Goal: Information Seeking & Learning: Learn about a topic

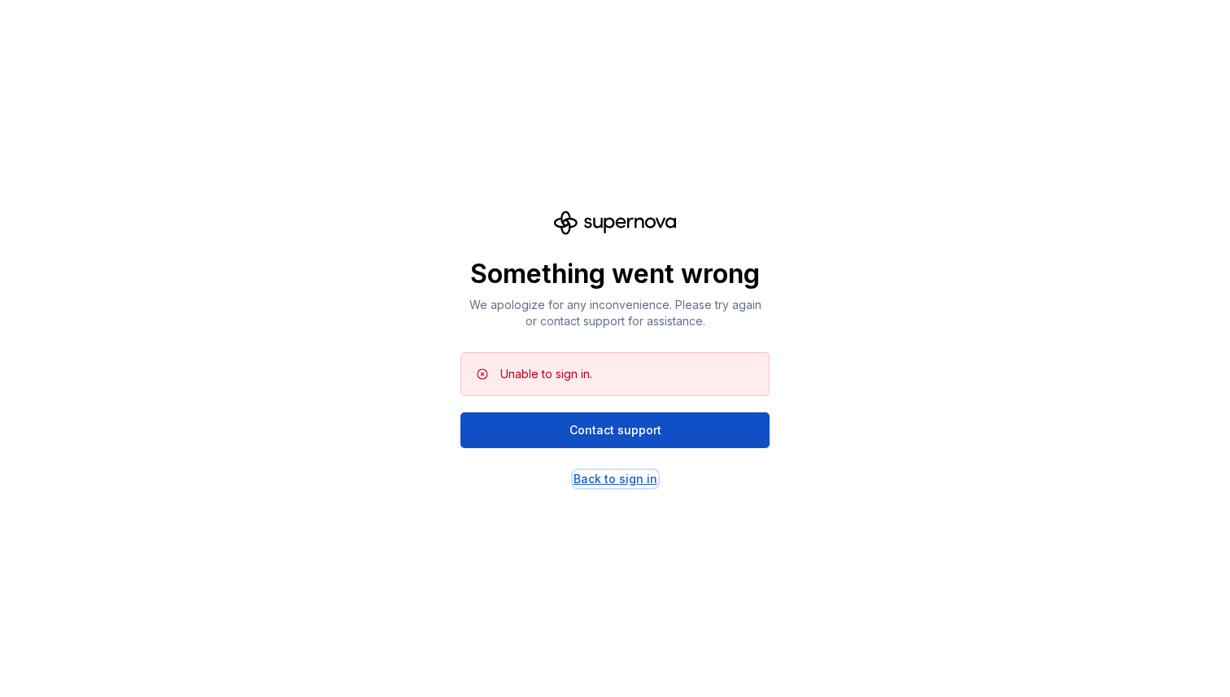
click at [634, 473] on div "Back to sign in" at bounding box center [616, 479] width 84 height 16
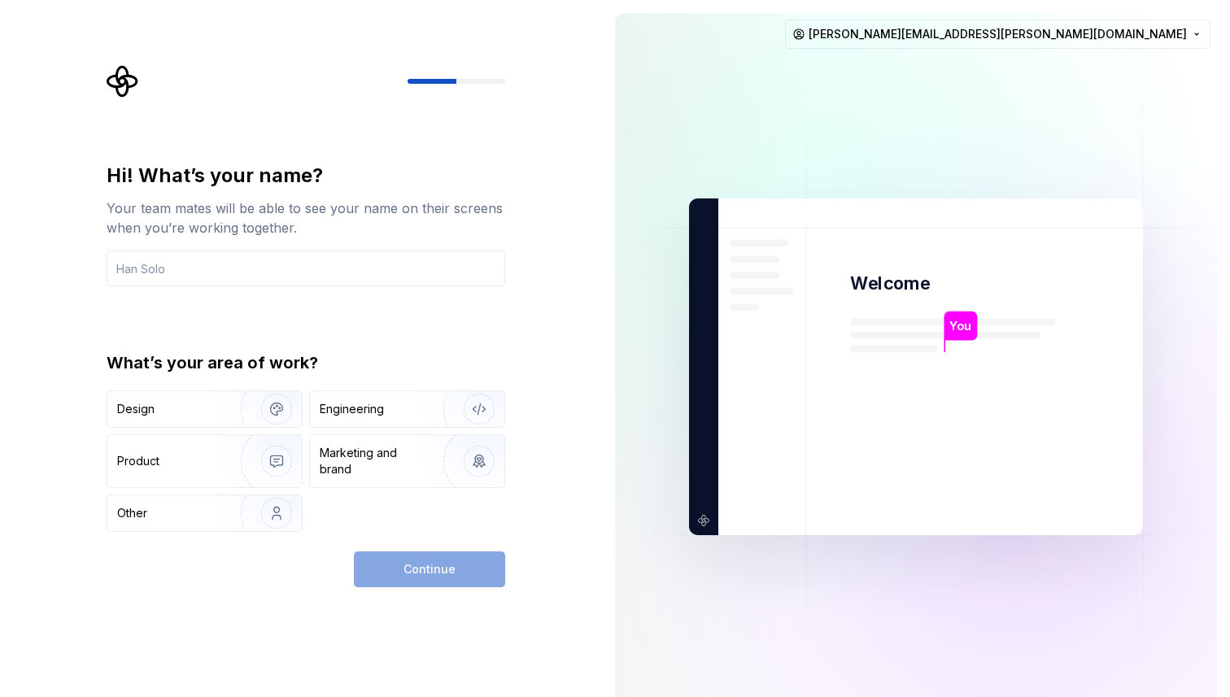
click at [369, 221] on div "Your team mates will be able to see your name on their screens when you’re work…" at bounding box center [306, 218] width 399 height 39
click at [280, 268] on input "text" at bounding box center [306, 269] width 399 height 36
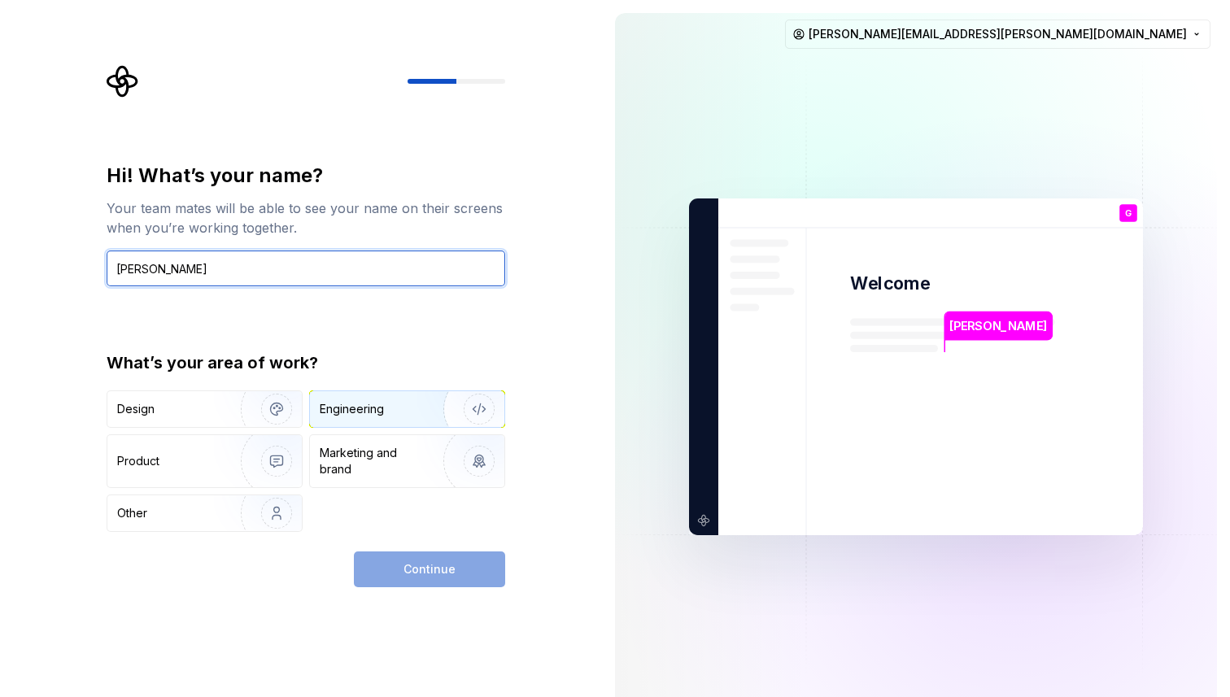
type input "[PERSON_NAME]"
click at [408, 405] on div "Engineering" at bounding box center [384, 409] width 129 height 16
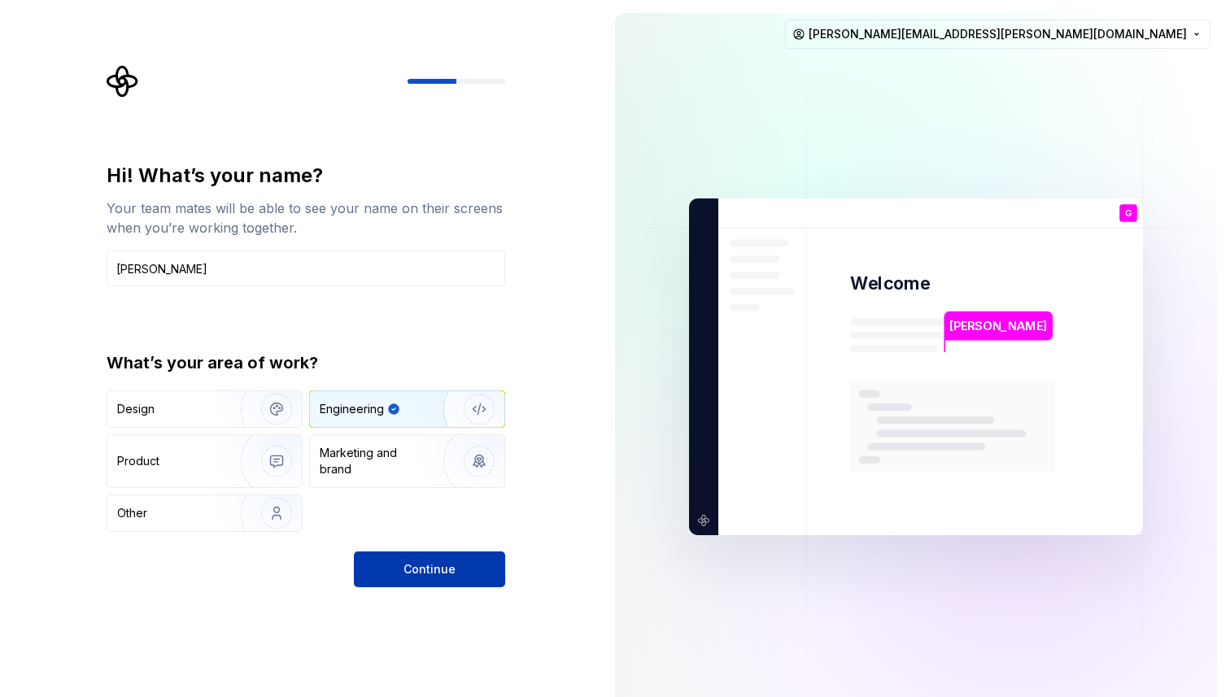
click at [406, 574] on span "Continue" at bounding box center [430, 569] width 52 height 16
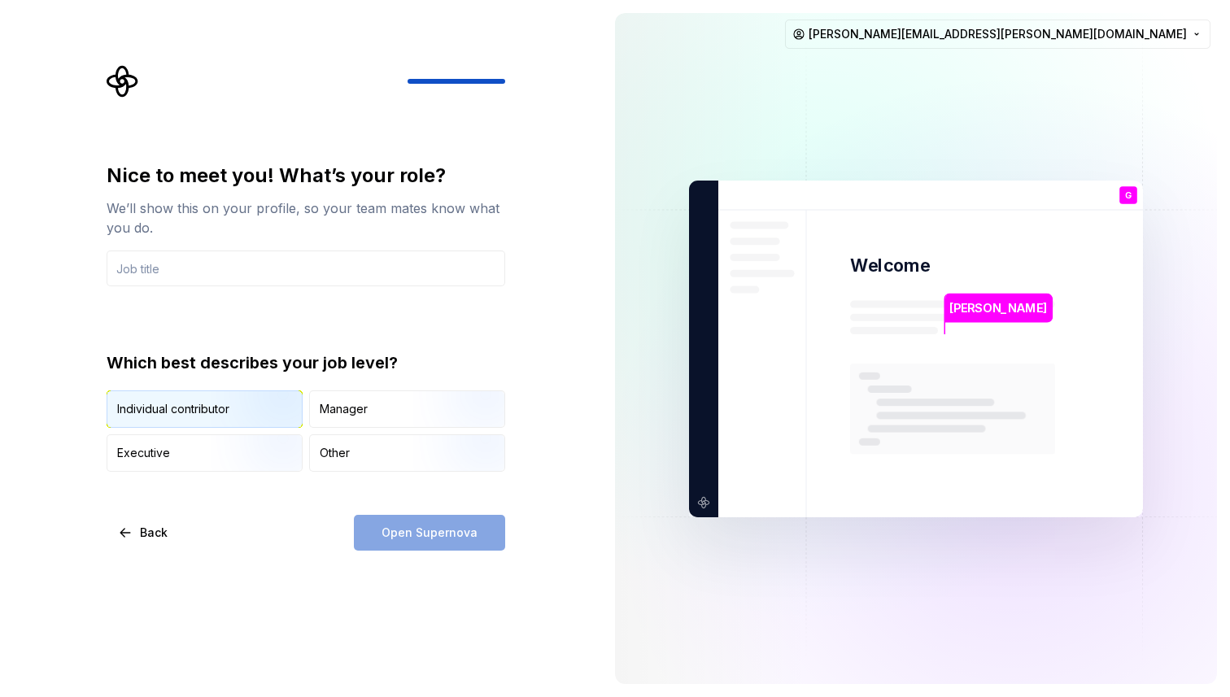
click at [257, 413] on img "button" at bounding box center [263, 429] width 104 height 109
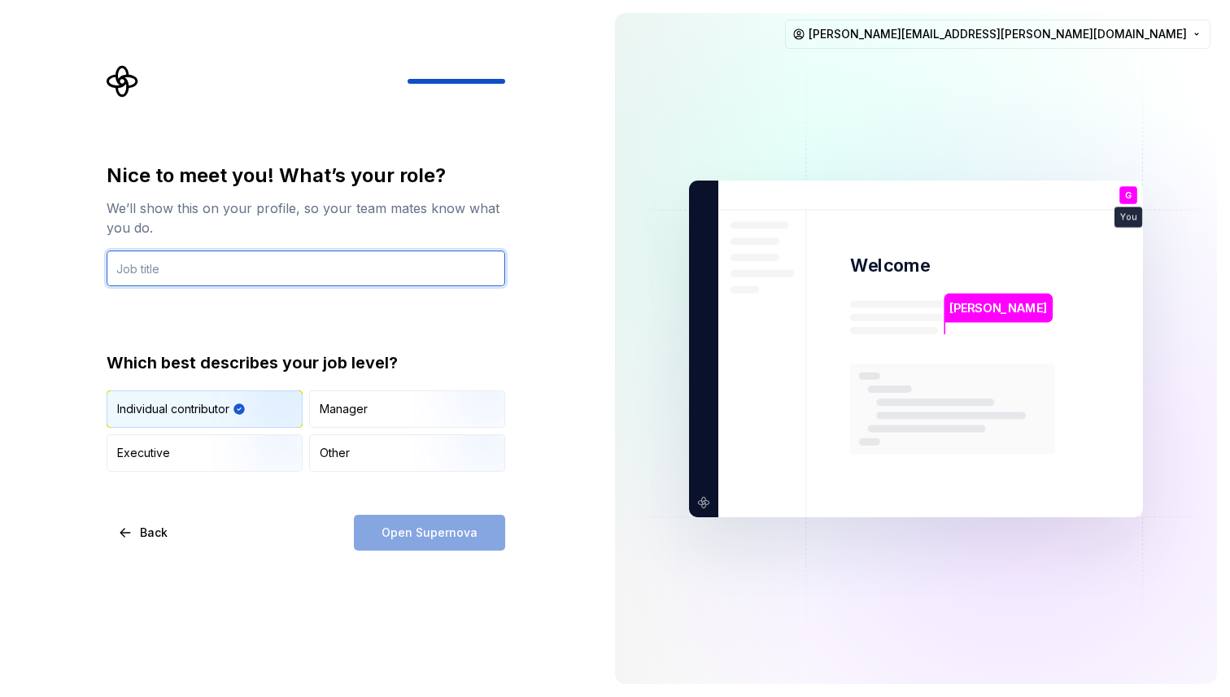
click at [202, 275] on input "text" at bounding box center [306, 269] width 399 height 36
type input "I"
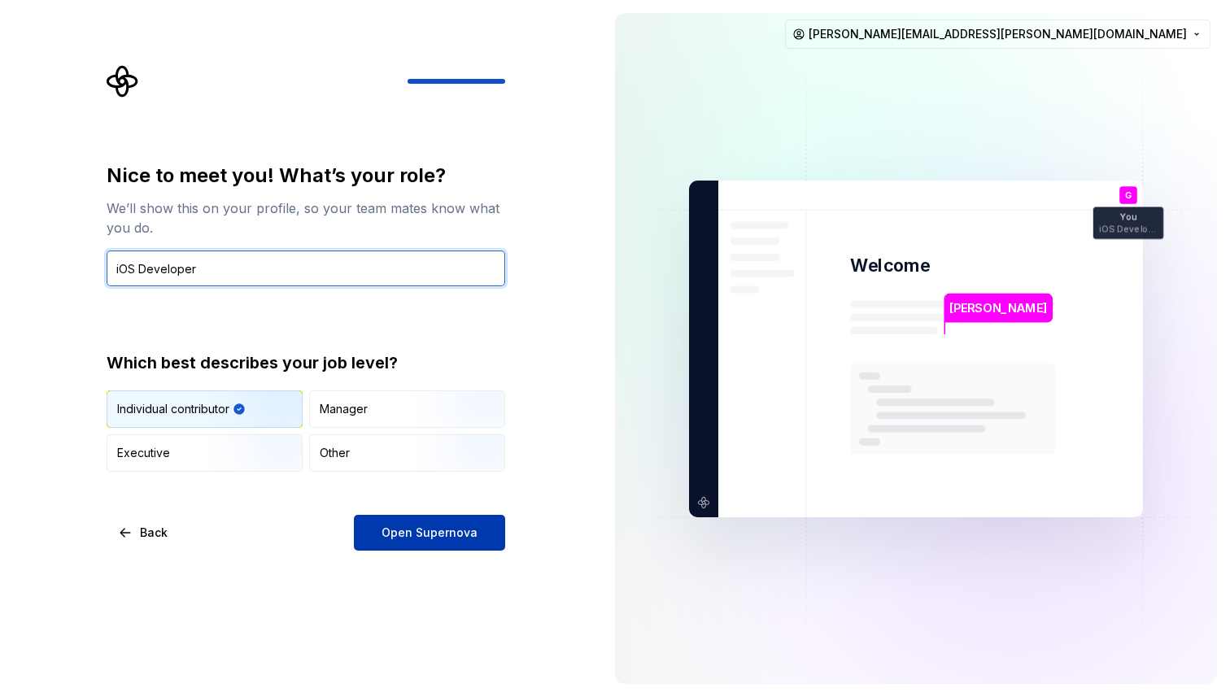
type input "iOS Developer"
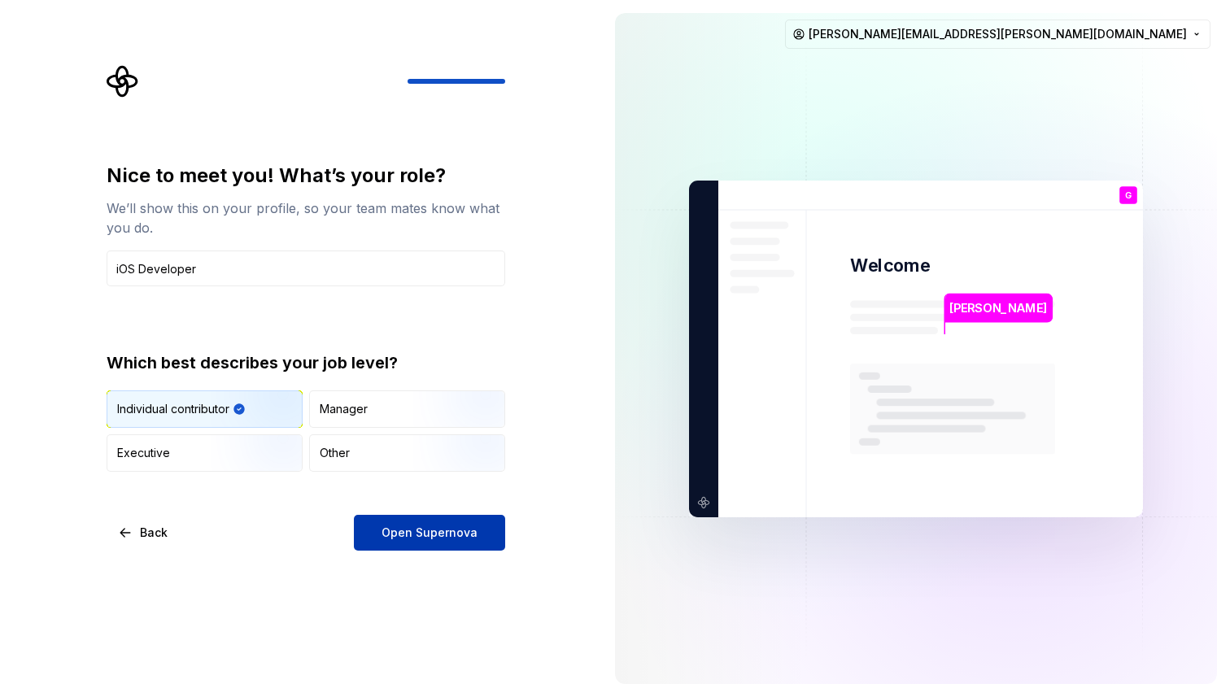
click at [408, 530] on span "Open Supernova" at bounding box center [430, 533] width 96 height 16
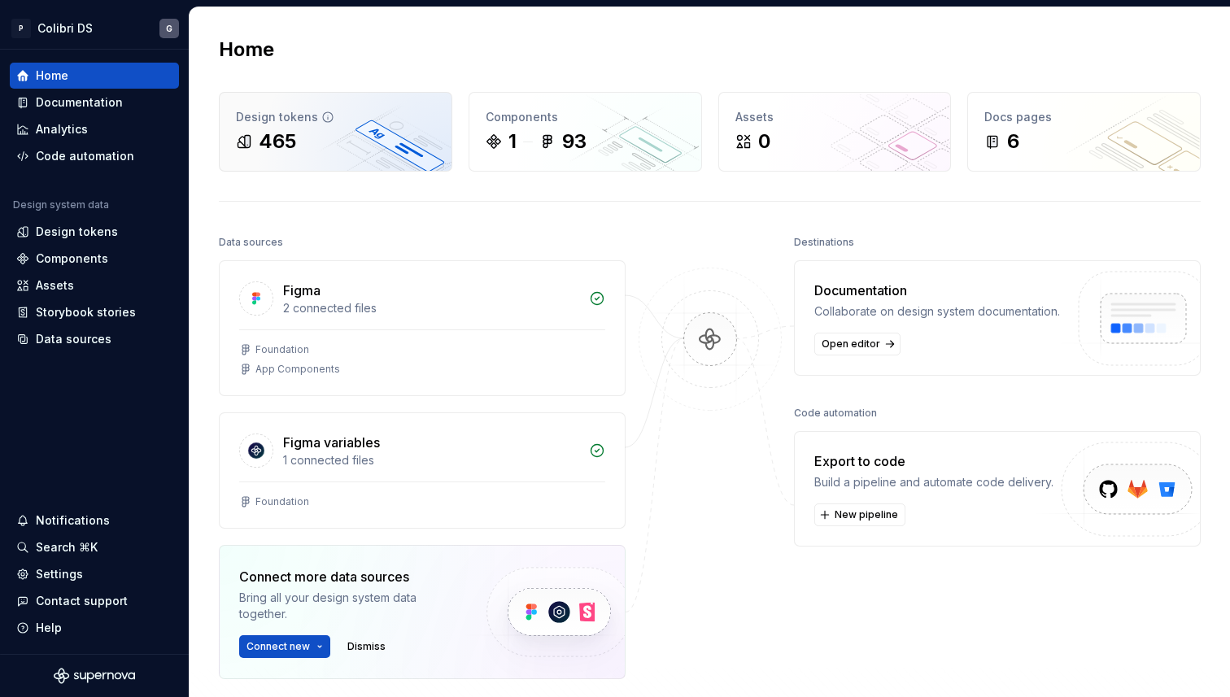
click at [362, 134] on div "465" at bounding box center [335, 142] width 199 height 26
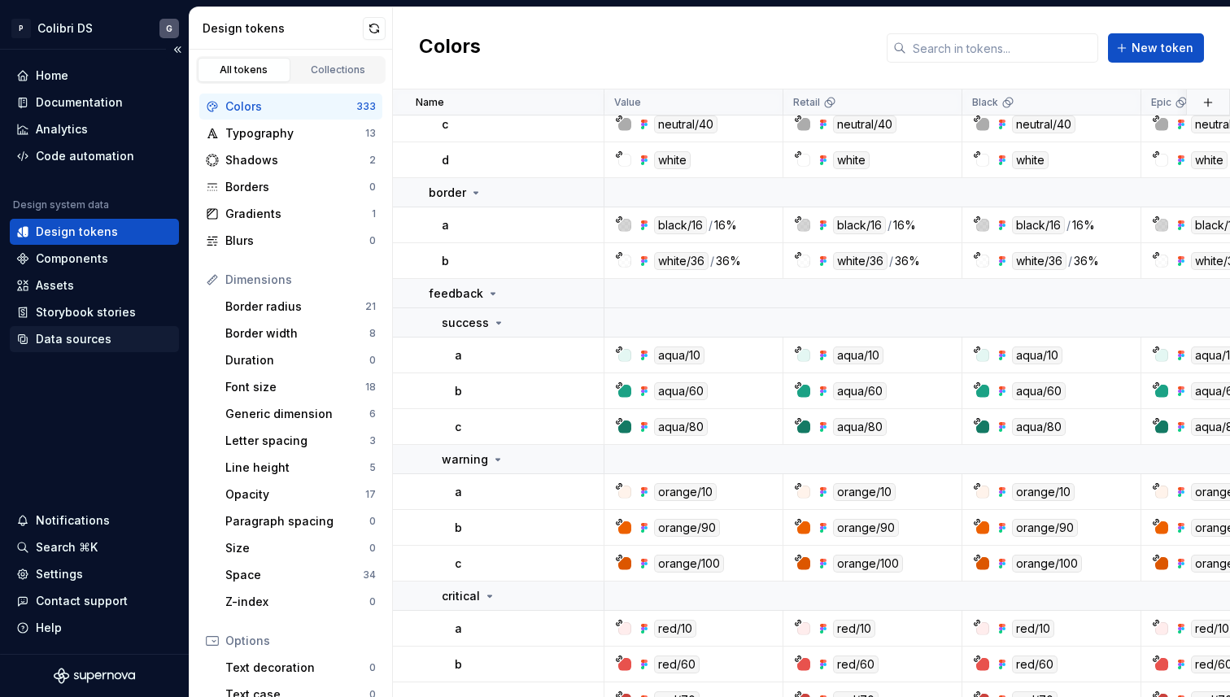
scroll to position [1542, 0]
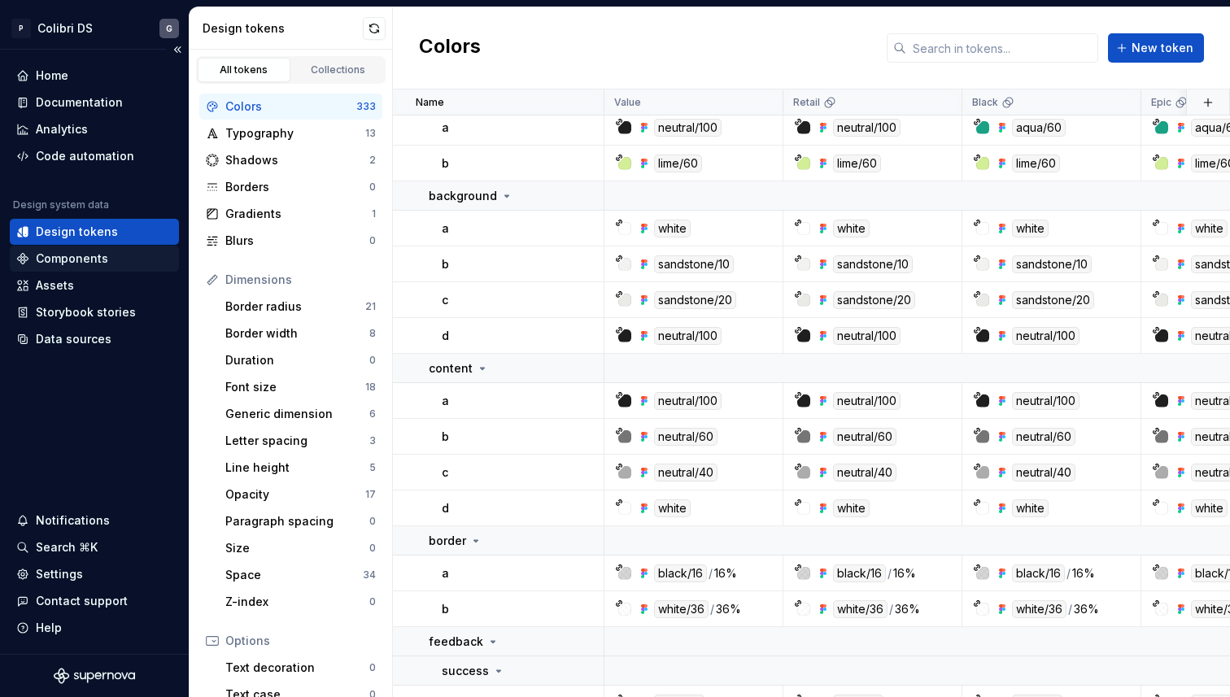
click at [100, 262] on div "Components" at bounding box center [72, 259] width 72 height 16
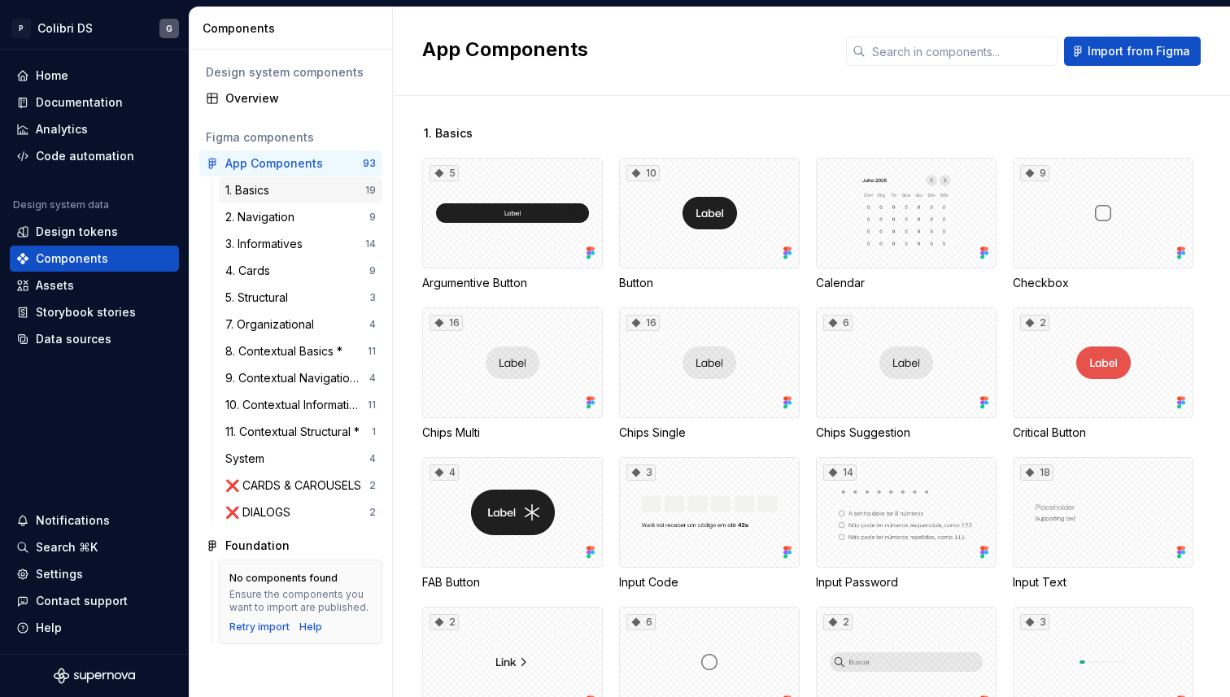
click at [275, 196] on div "1. Basics" at bounding box center [250, 190] width 50 height 16
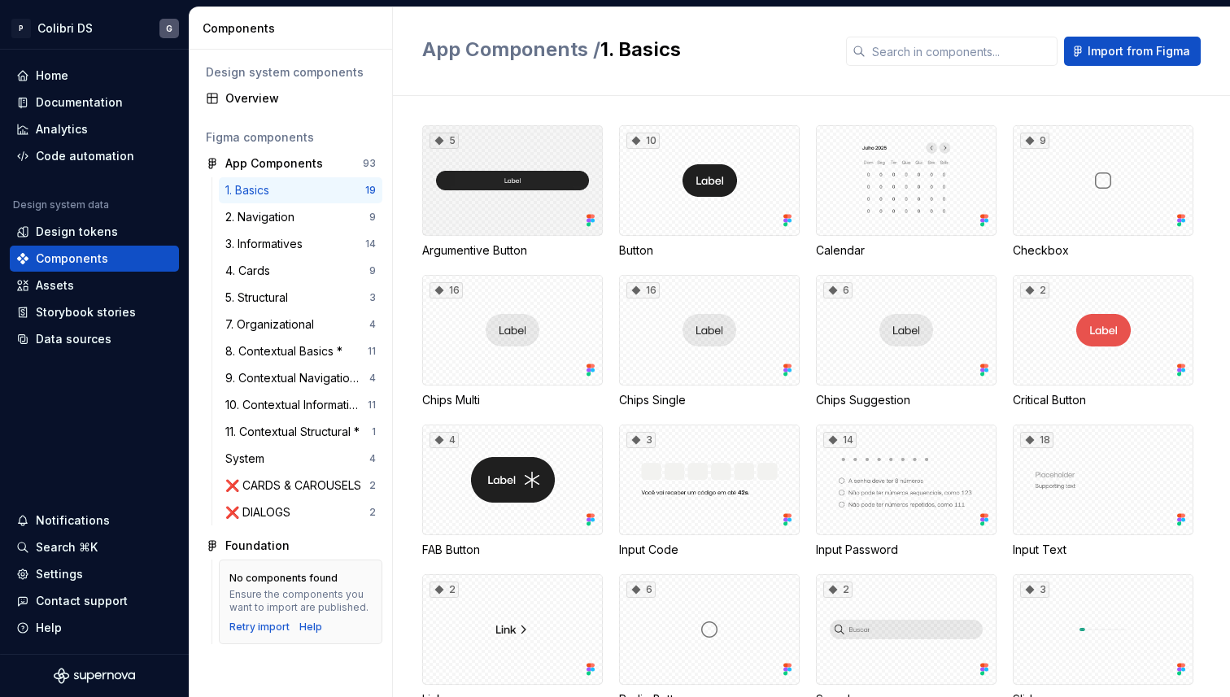
click at [563, 221] on div "5" at bounding box center [512, 180] width 181 height 111
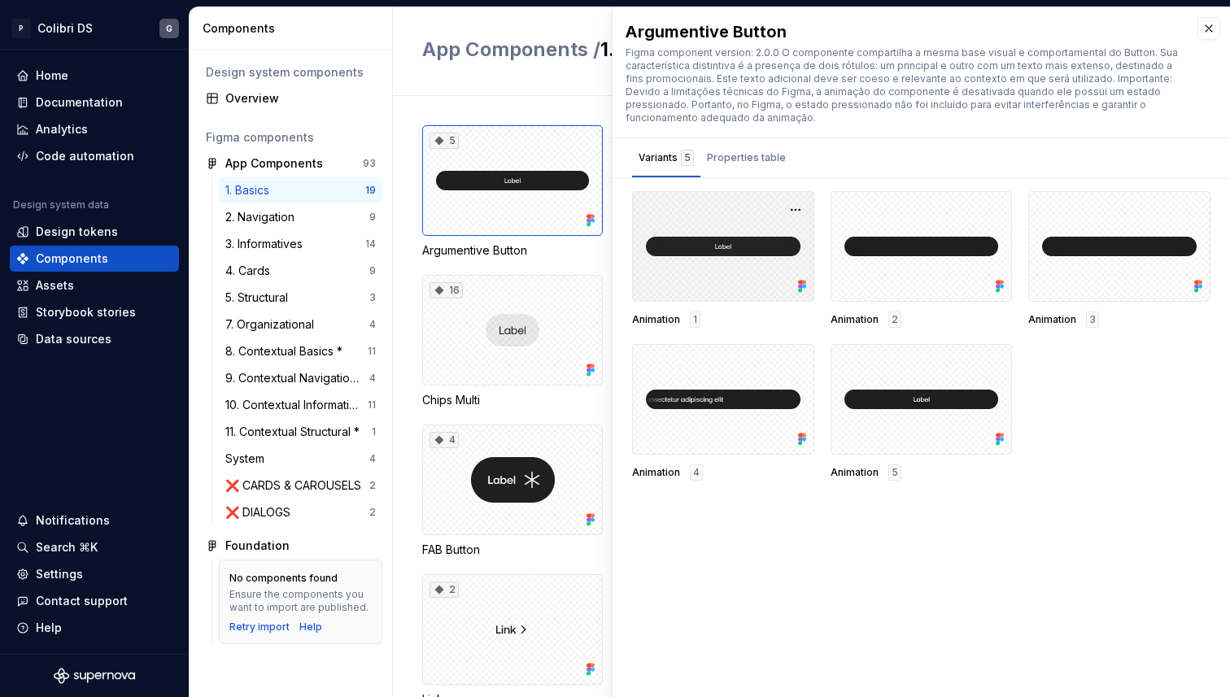
click at [746, 283] on div at bounding box center [723, 246] width 182 height 111
click at [741, 168] on div "Properties table" at bounding box center [746, 158] width 92 height 26
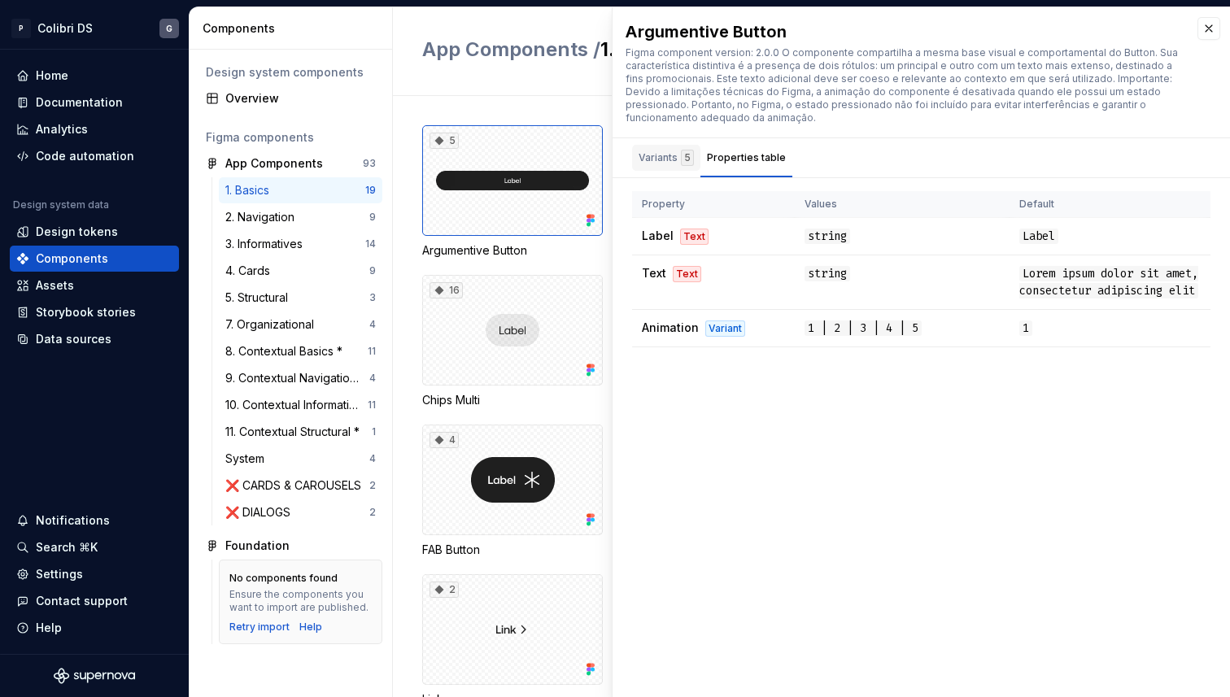
click at [648, 166] on div "Variants 5" at bounding box center [666, 158] width 68 height 26
